Goal: Task Accomplishment & Management: Complete application form

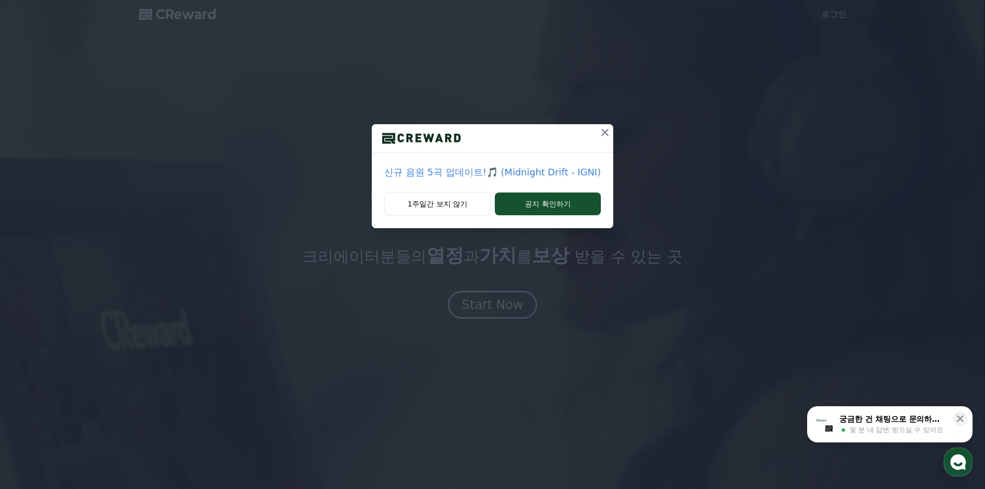
click at [605, 134] on icon at bounding box center [605, 132] width 12 height 12
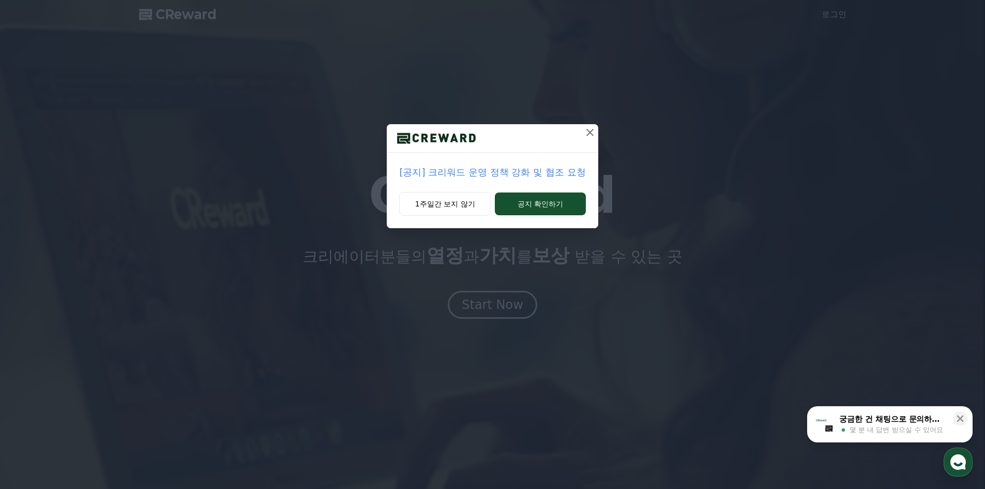
click at [590, 130] on icon at bounding box center [590, 132] width 12 height 12
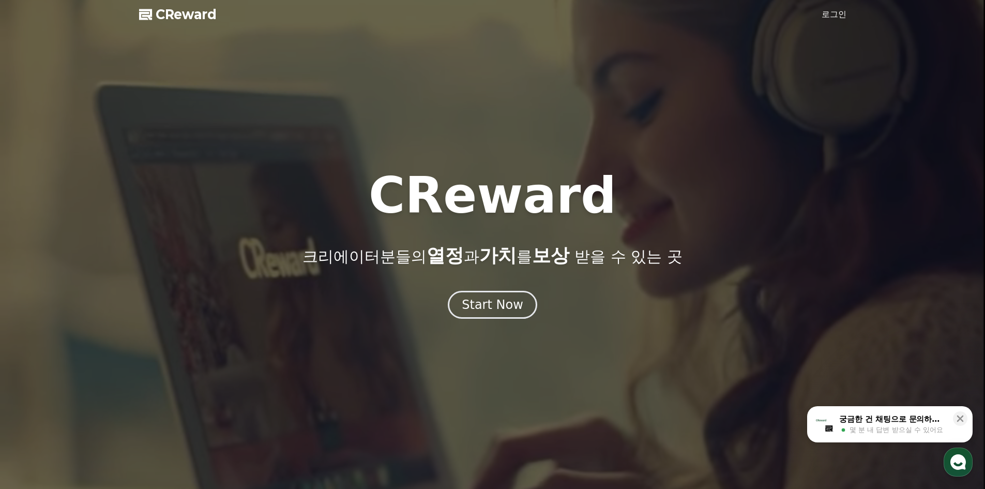
click at [831, 10] on link "로그인" at bounding box center [834, 14] width 25 height 12
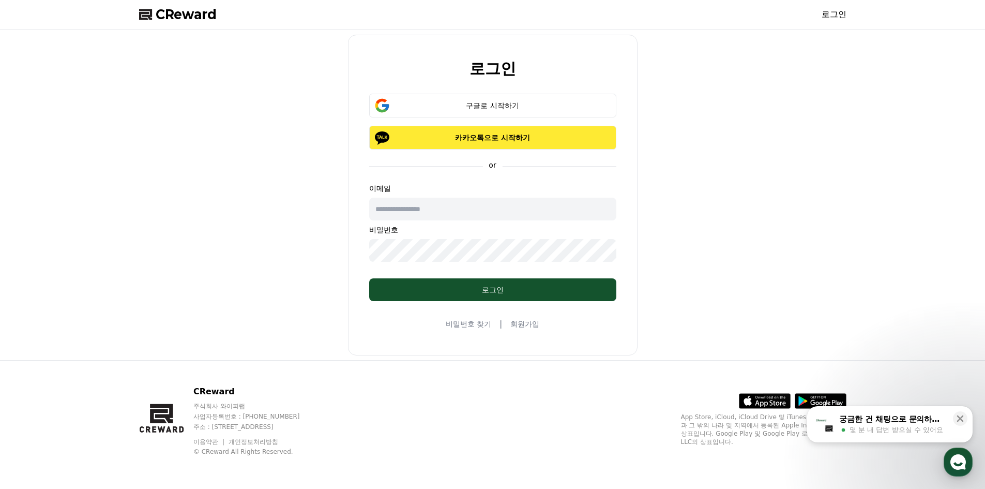
click at [521, 141] on p "카카오톡으로 시작하기" at bounding box center [492, 137] width 217 height 10
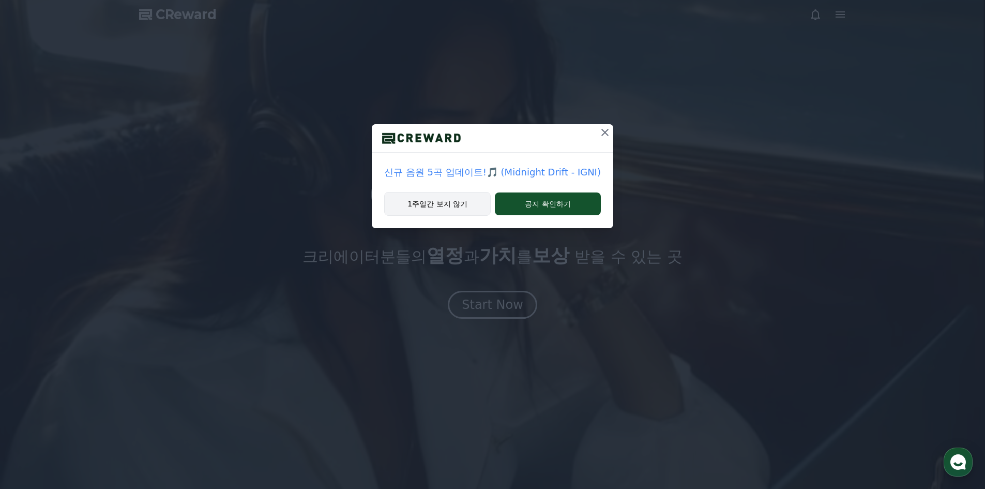
click at [451, 197] on button "1주일간 보지 않기" at bounding box center [437, 204] width 107 height 24
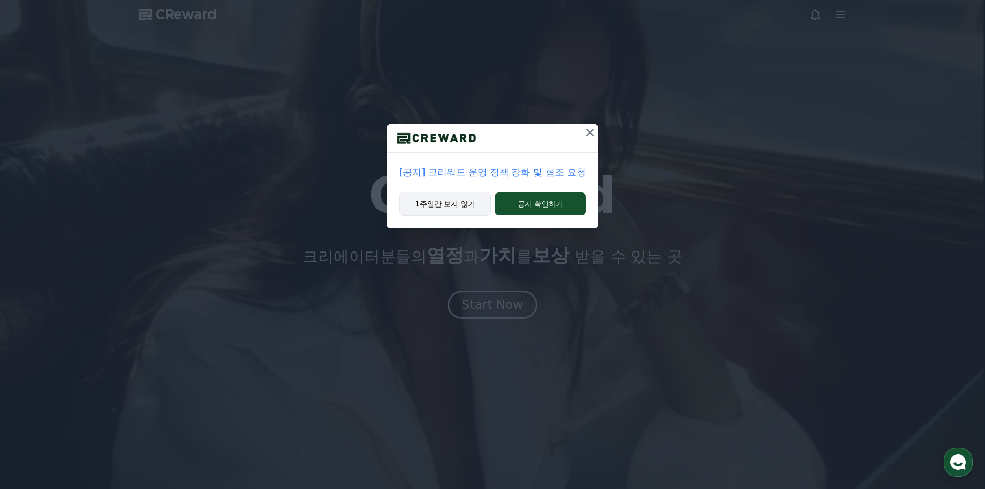
click at [460, 203] on button "1주일간 보지 않기" at bounding box center [445, 204] width 92 height 24
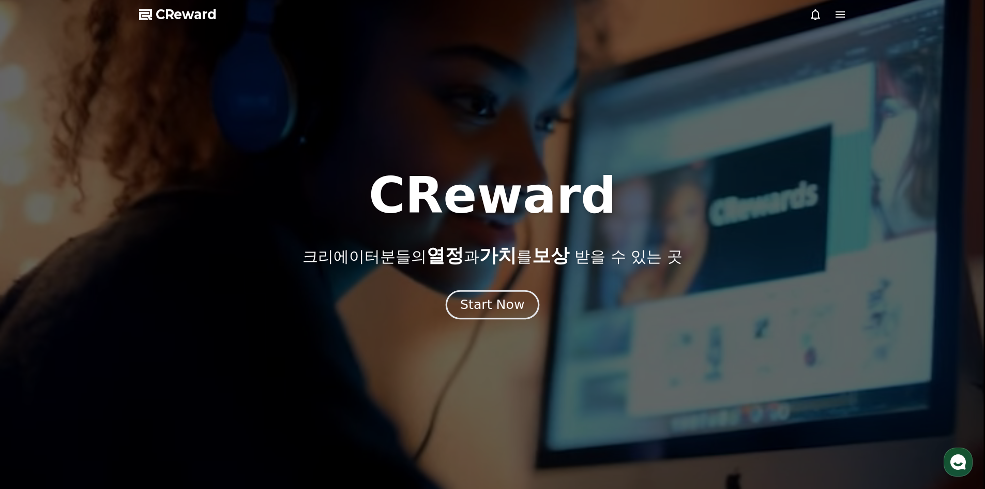
click at [477, 305] on div "Start Now" at bounding box center [492, 305] width 64 height 18
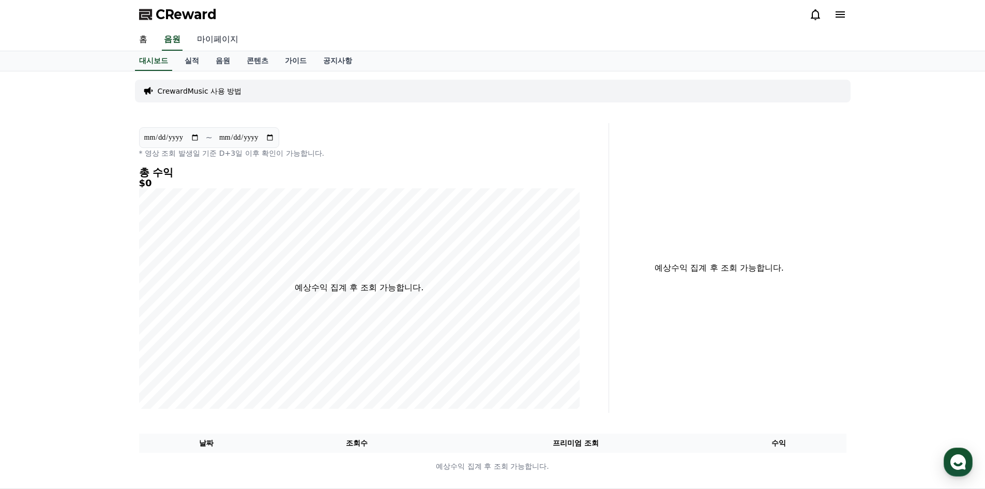
click at [209, 40] on link "마이페이지" at bounding box center [218, 40] width 58 height 22
select select "**********"
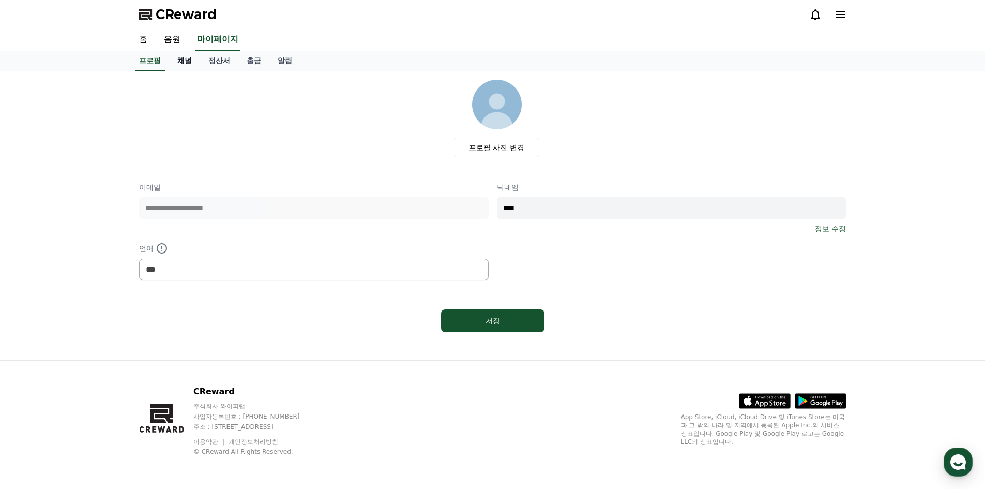
click at [188, 62] on link "채널" at bounding box center [184, 61] width 31 height 20
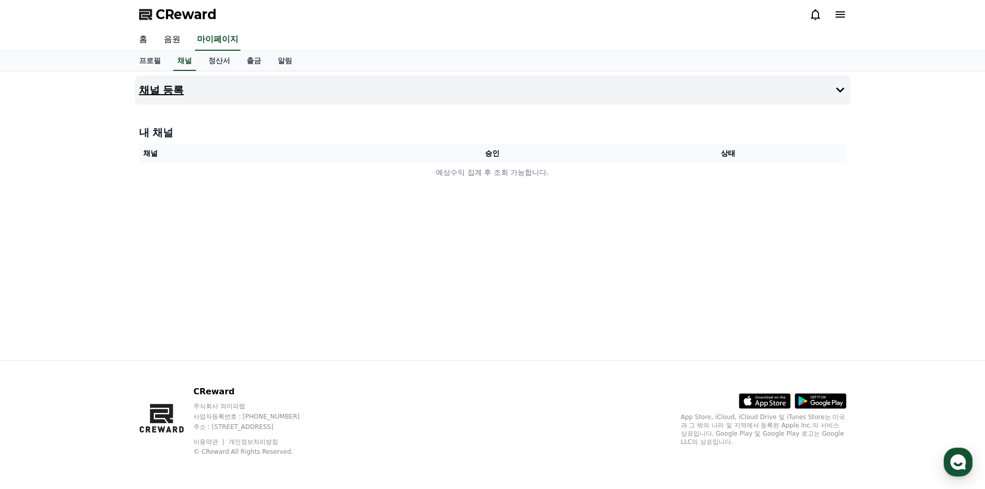
click at [314, 90] on button "채널 등록" at bounding box center [493, 89] width 716 height 29
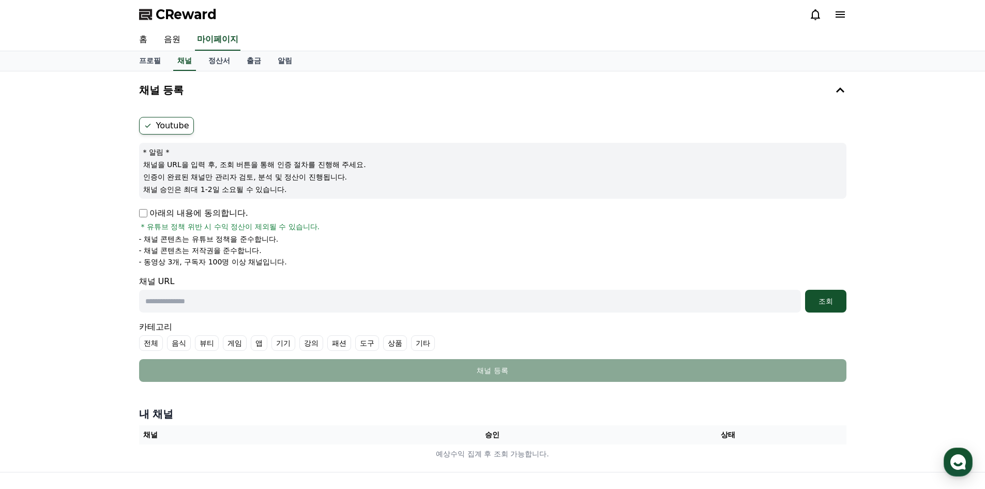
click at [183, 300] on input "text" at bounding box center [470, 301] width 662 height 23
click at [253, 303] on input "text" at bounding box center [470, 301] width 662 height 23
paste input "**********"
type input "**********"
click at [814, 307] on button "조회" at bounding box center [825, 301] width 41 height 23
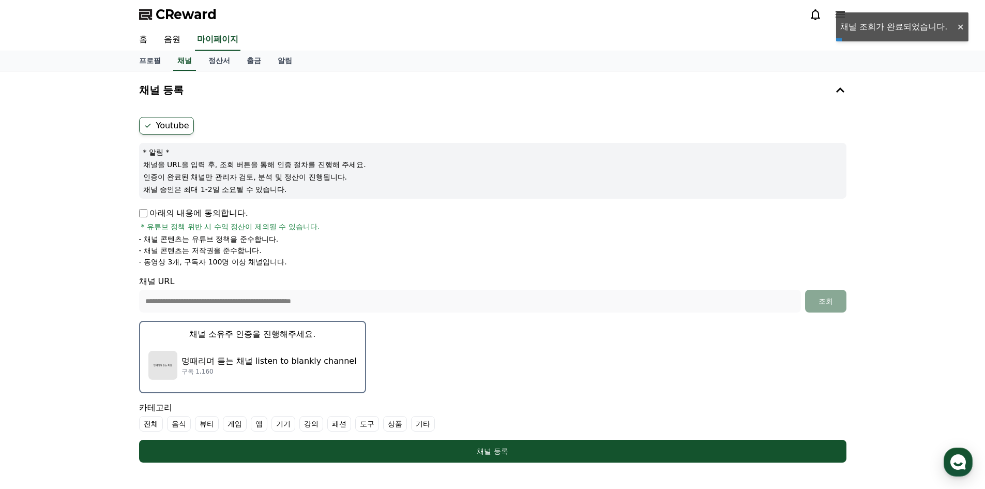
click at [218, 347] on div "멍때리며 듣는 채널 listen to blankly channel 구독 1,160" at bounding box center [252, 364] width 208 height 41
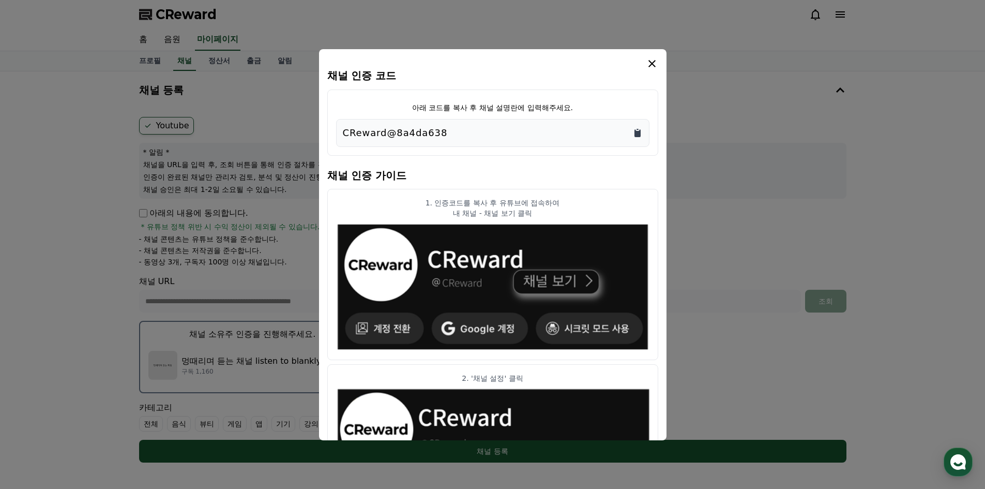
click at [642, 131] on icon "Copy to clipboard" at bounding box center [637, 133] width 10 height 10
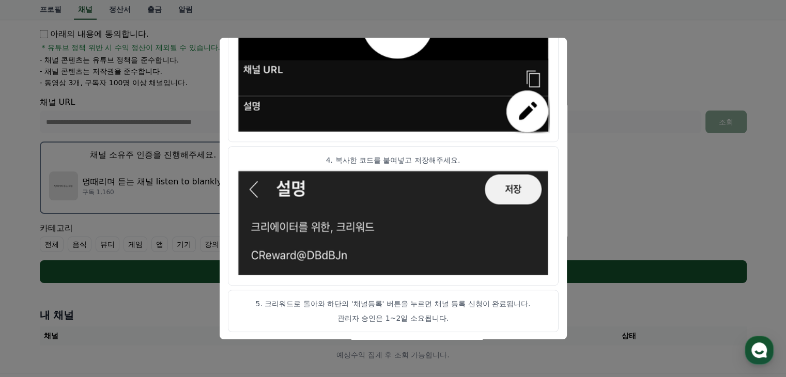
scroll to position [207, 0]
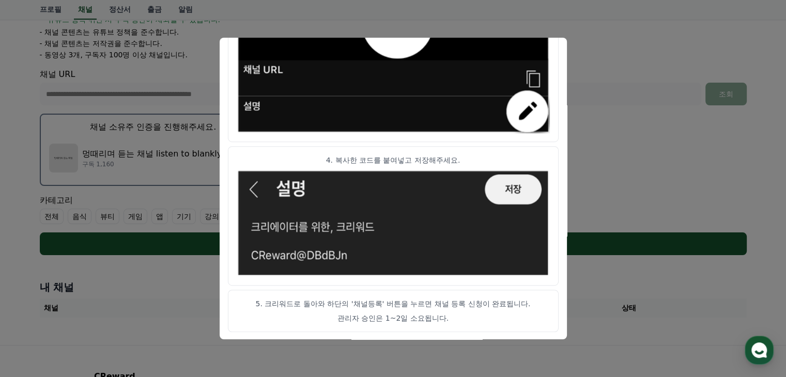
click at [657, 156] on button "close modal" at bounding box center [393, 188] width 786 height 377
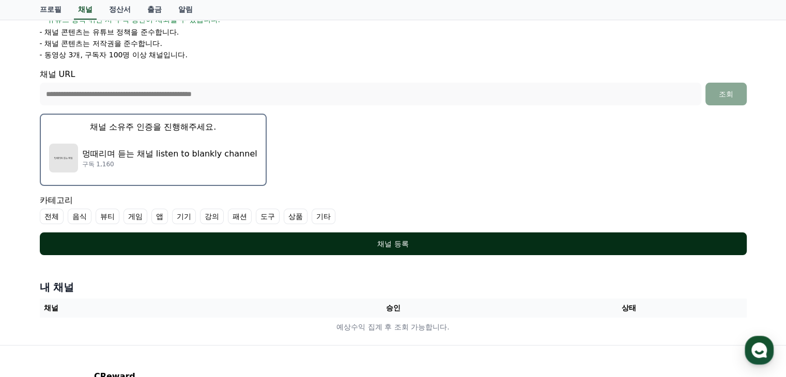
click at [430, 242] on div "채널 등록" at bounding box center [393, 244] width 666 height 10
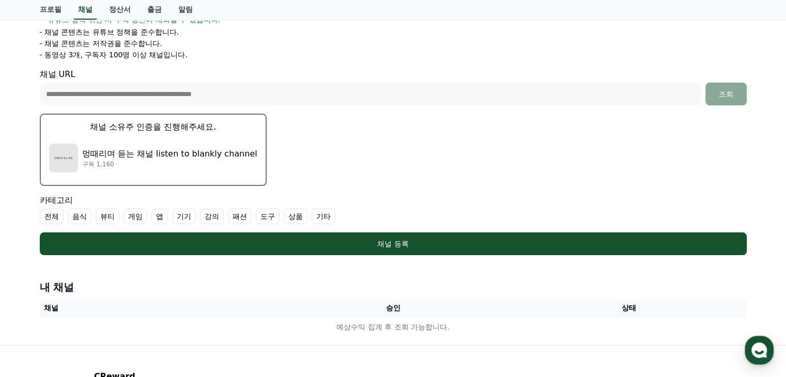
click at [321, 219] on label "기타" at bounding box center [324, 217] width 24 height 16
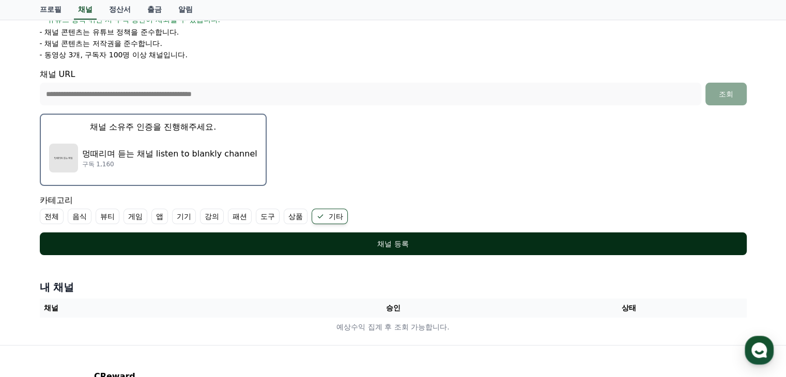
click at [261, 245] on div "채널 등록" at bounding box center [393, 244] width 666 height 10
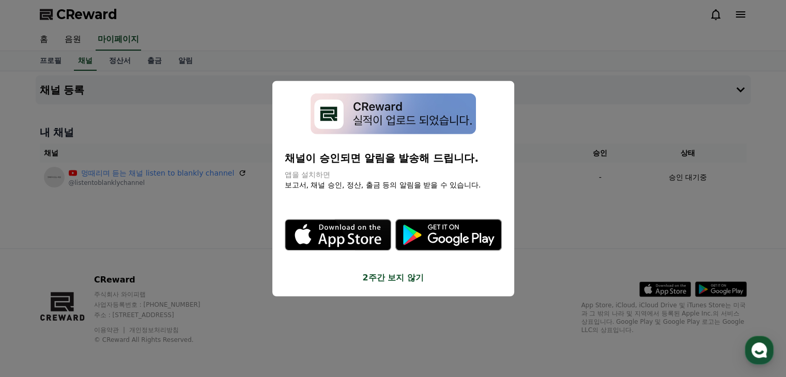
click at [390, 277] on button "2주간 보지 않기" at bounding box center [393, 277] width 217 height 12
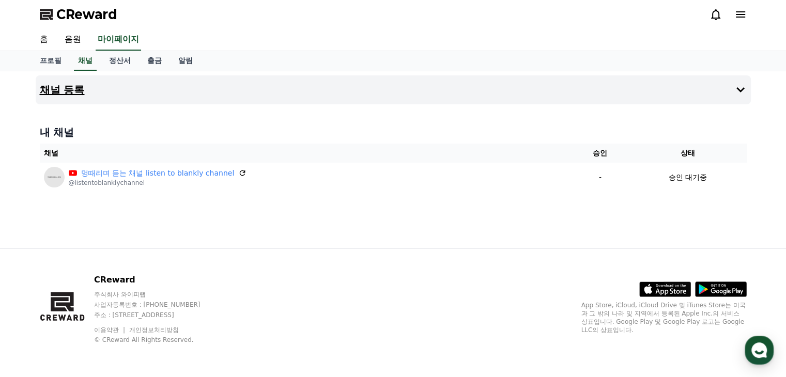
click at [62, 88] on h4 "채널 등록" at bounding box center [62, 89] width 45 height 11
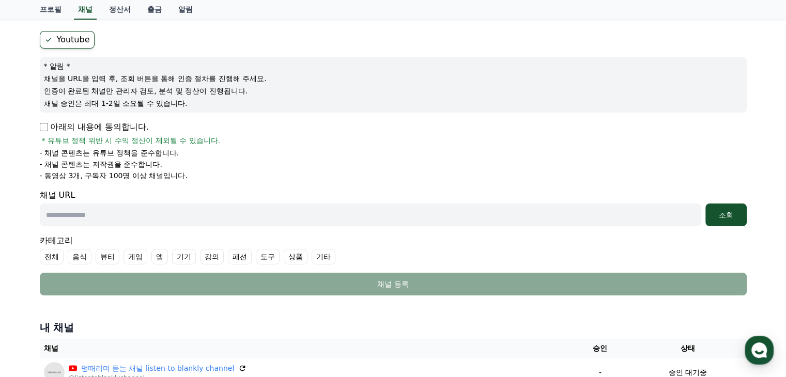
scroll to position [103, 0]
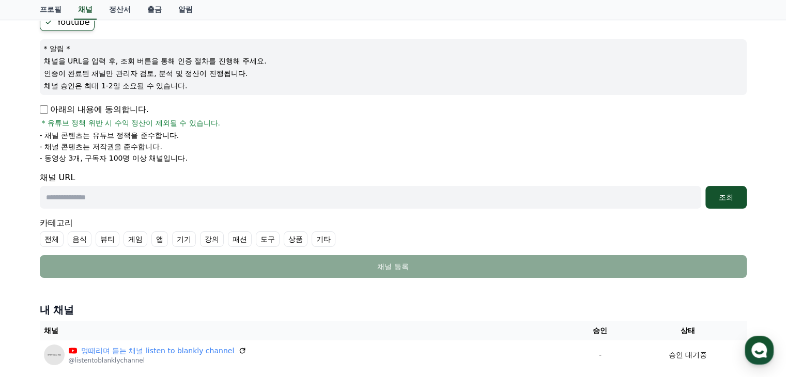
drag, startPoint x: 110, startPoint y: 207, endPoint x: 110, endPoint y: 201, distance: 6.2
click at [110, 207] on input "text" at bounding box center [371, 197] width 662 height 23
paste input "**********"
type input "**********"
click at [741, 199] on div "조회" at bounding box center [726, 197] width 33 height 10
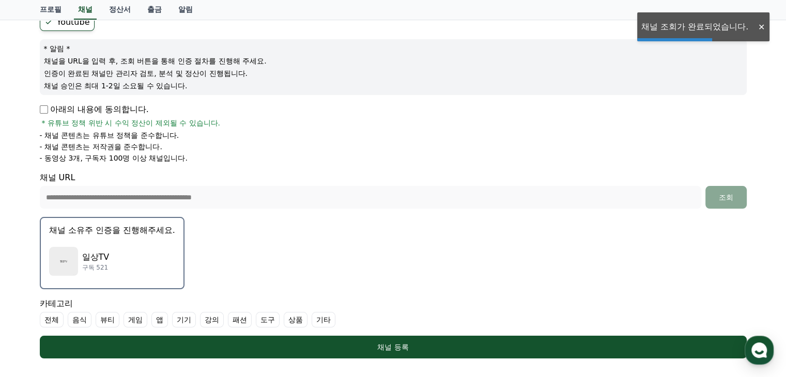
click at [108, 251] on p "일상TV" at bounding box center [95, 257] width 27 height 12
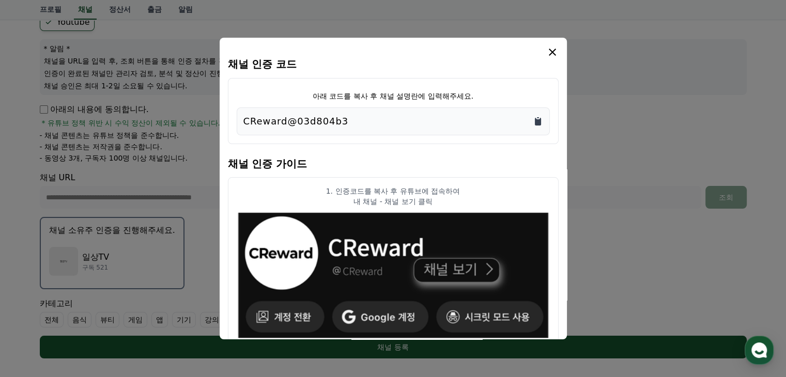
click at [535, 118] on icon "Copy to clipboard" at bounding box center [538, 121] width 10 height 10
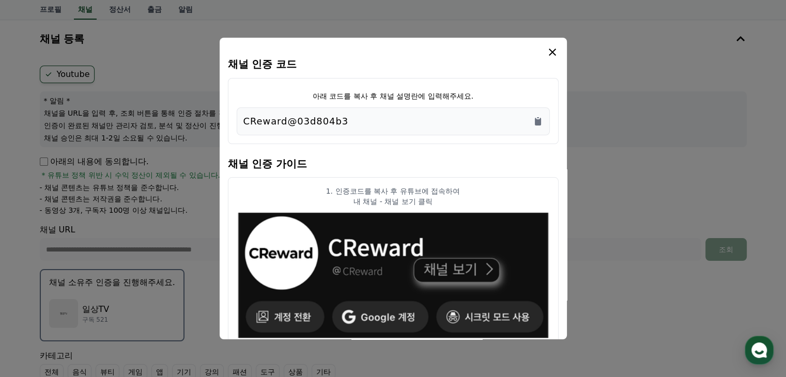
scroll to position [0, 0]
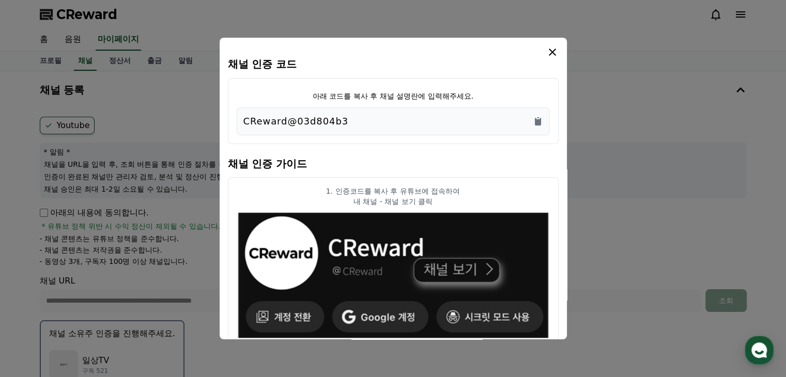
click at [552, 55] on icon "modal" at bounding box center [552, 52] width 12 height 12
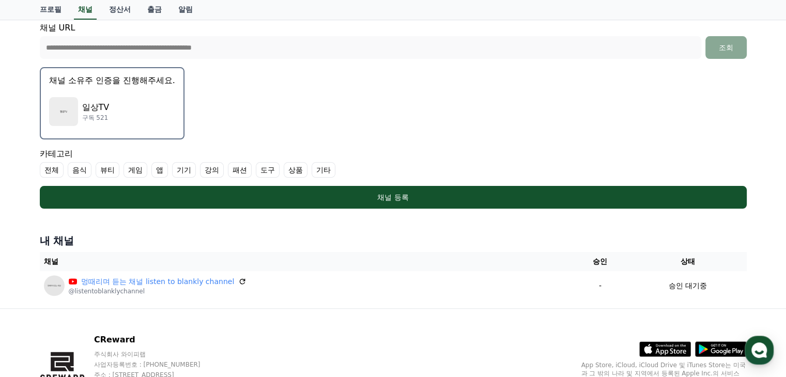
scroll to position [259, 0]
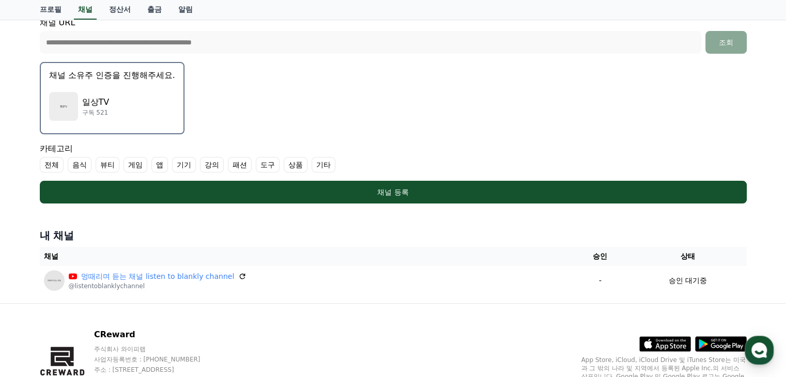
click at [132, 162] on label "게임" at bounding box center [136, 165] width 24 height 16
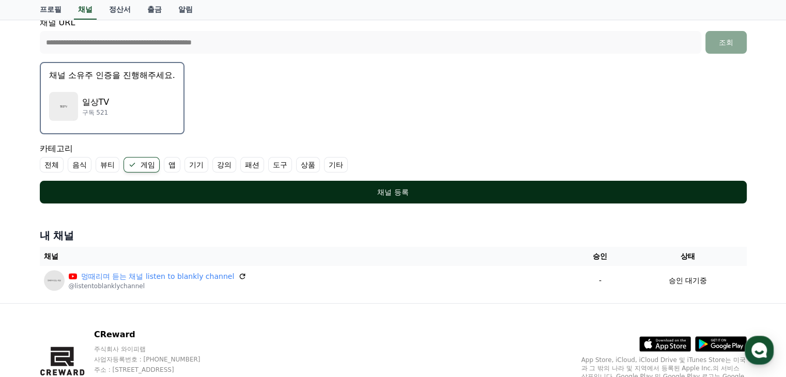
click at [215, 184] on button "채널 등록" at bounding box center [393, 192] width 707 height 23
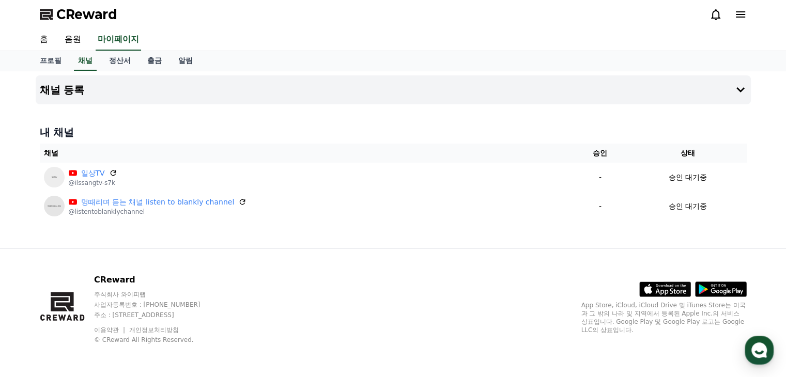
click at [234, 127] on h4 "내 채널" at bounding box center [393, 132] width 707 height 14
click at [74, 90] on h4 "채널 등록" at bounding box center [62, 89] width 45 height 11
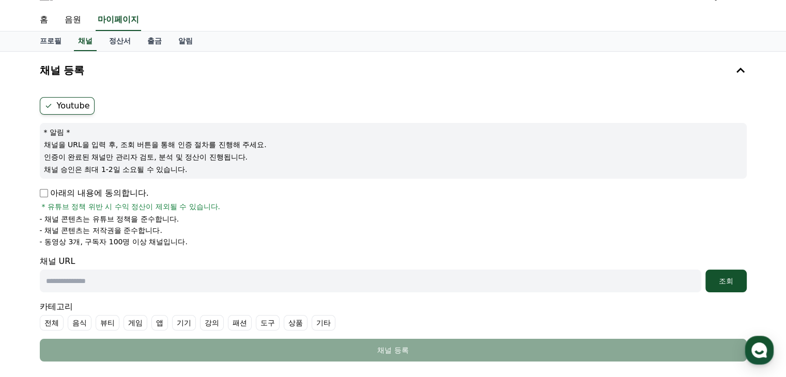
scroll to position [52, 0]
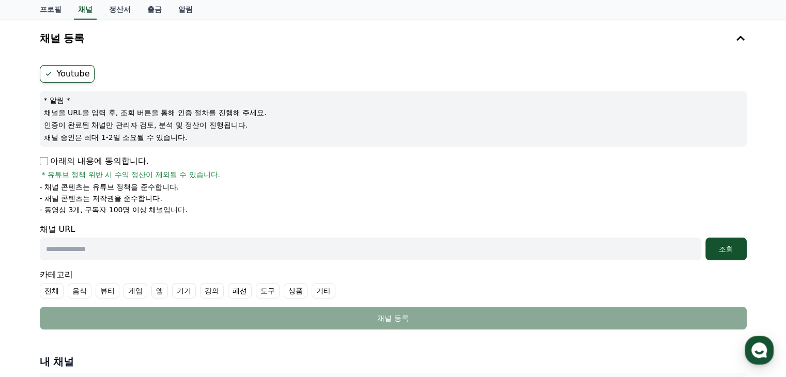
click at [81, 240] on input "text" at bounding box center [371, 249] width 662 height 23
paste input "**********"
type input "**********"
click at [728, 247] on div "조회" at bounding box center [726, 249] width 33 height 10
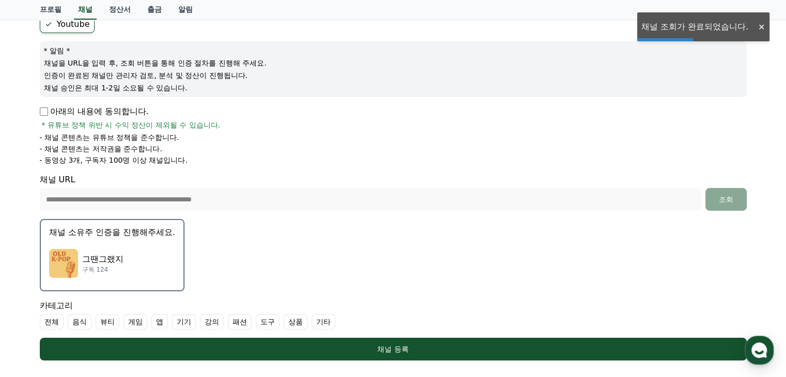
scroll to position [103, 0]
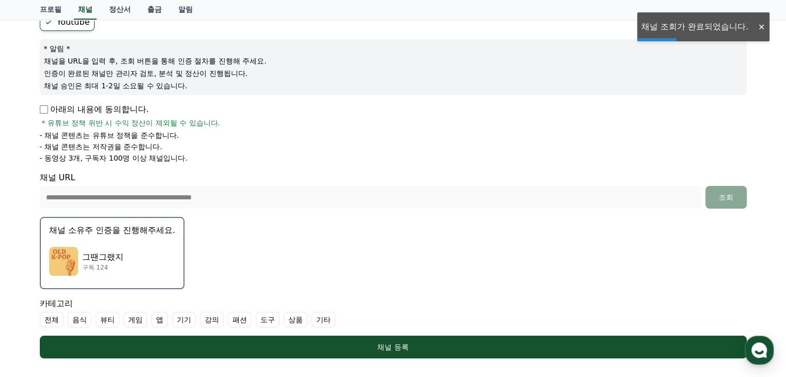
click at [103, 241] on div "그땐그랬지 구독 124" at bounding box center [112, 261] width 126 height 41
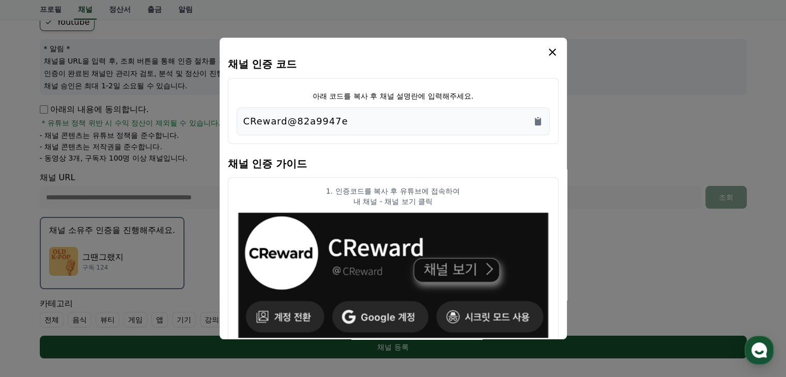
click at [530, 125] on div "CReward@82a9947e" at bounding box center [394, 121] width 300 height 14
click at [536, 118] on icon "Copy to clipboard" at bounding box center [538, 122] width 6 height 8
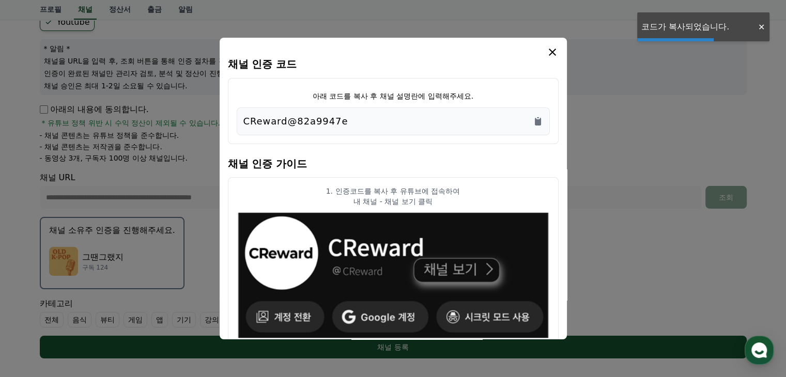
click at [554, 50] on icon "modal" at bounding box center [552, 52] width 7 height 7
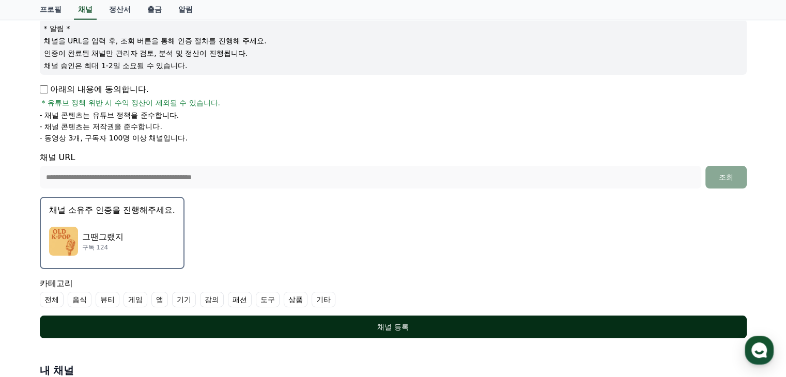
scroll to position [207, 0]
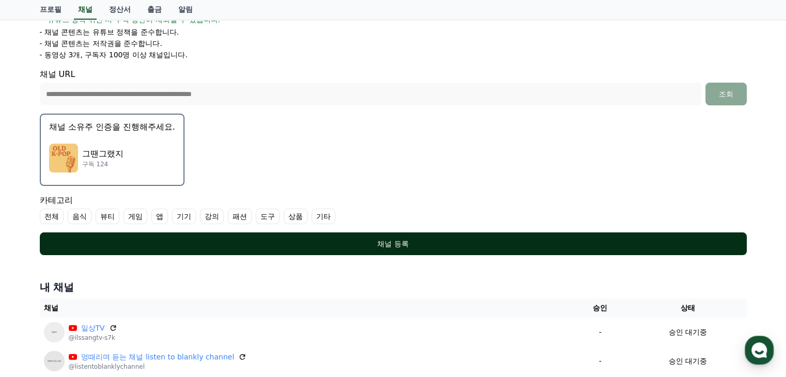
click at [334, 246] on div "채널 등록" at bounding box center [393, 244] width 666 height 10
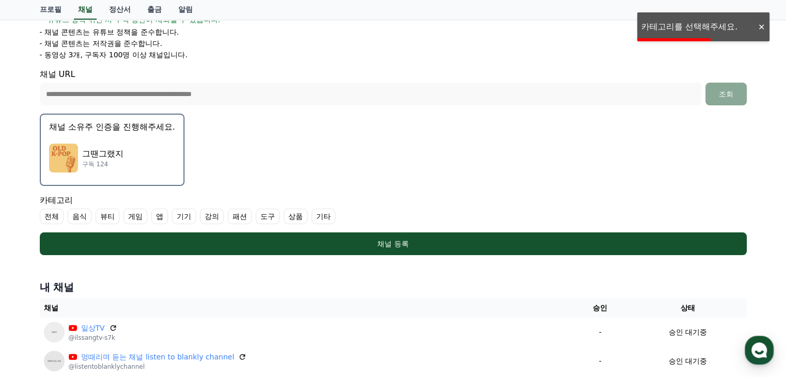
click at [317, 217] on label "기타" at bounding box center [324, 217] width 24 height 16
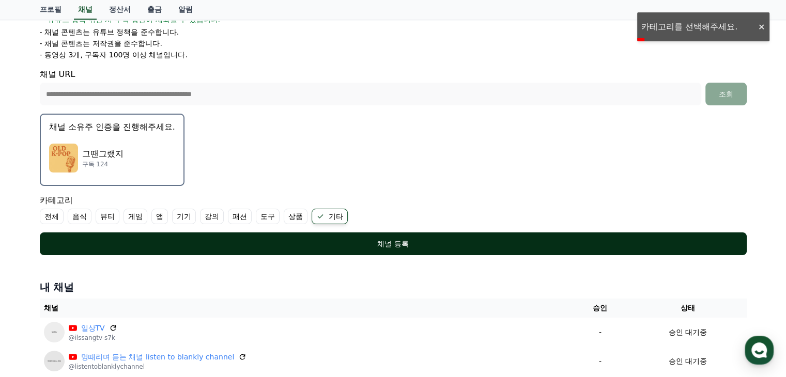
click at [296, 239] on div "채널 등록" at bounding box center [393, 244] width 666 height 10
